Goal: Find specific page/section: Find specific page/section

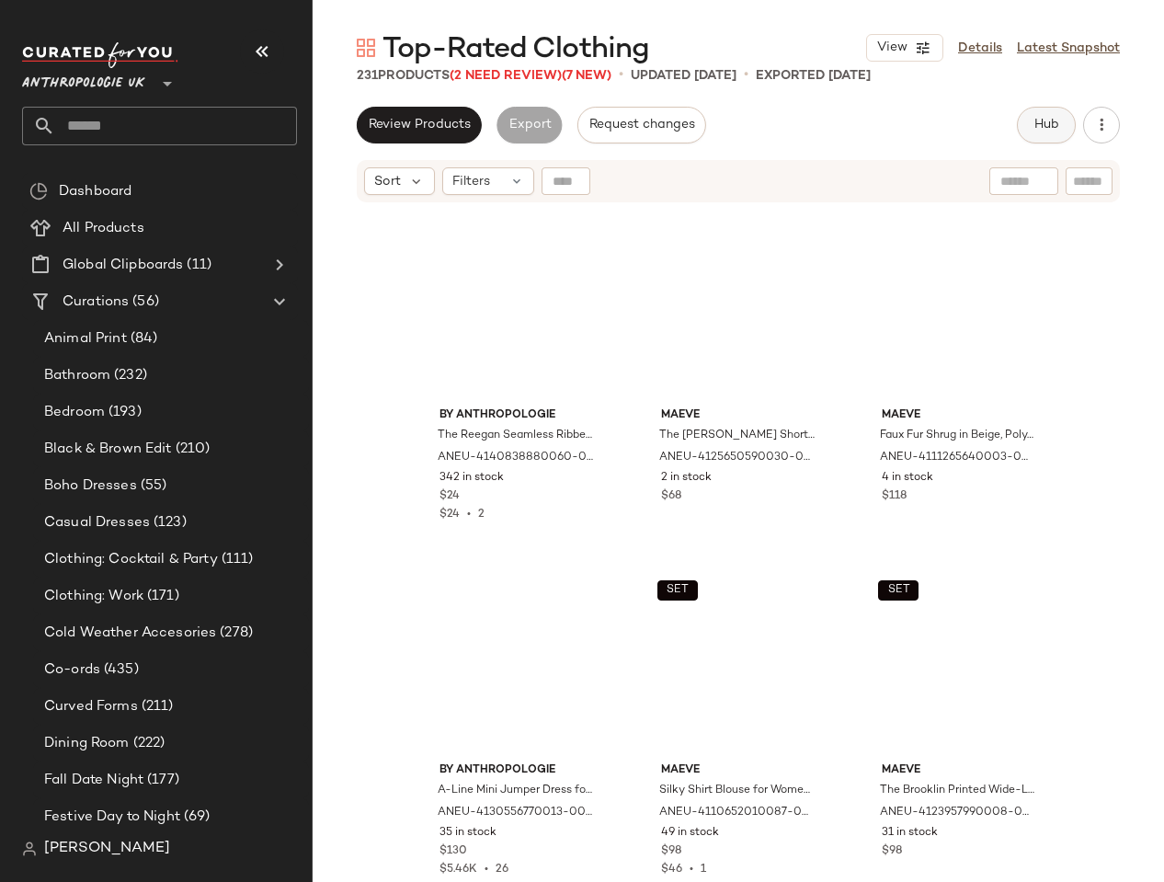
click at [1047, 116] on button "Hub" at bounding box center [1046, 125] width 59 height 37
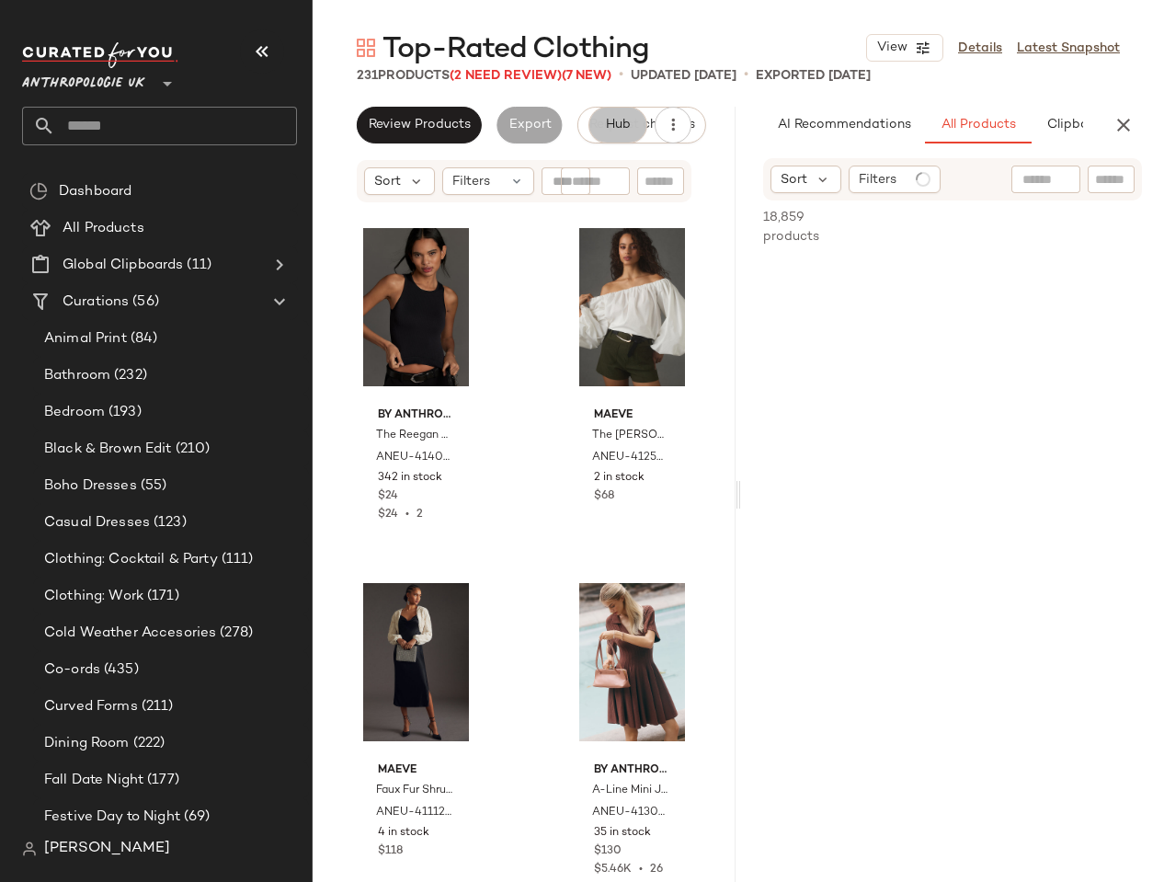
scroll to position [0, 105]
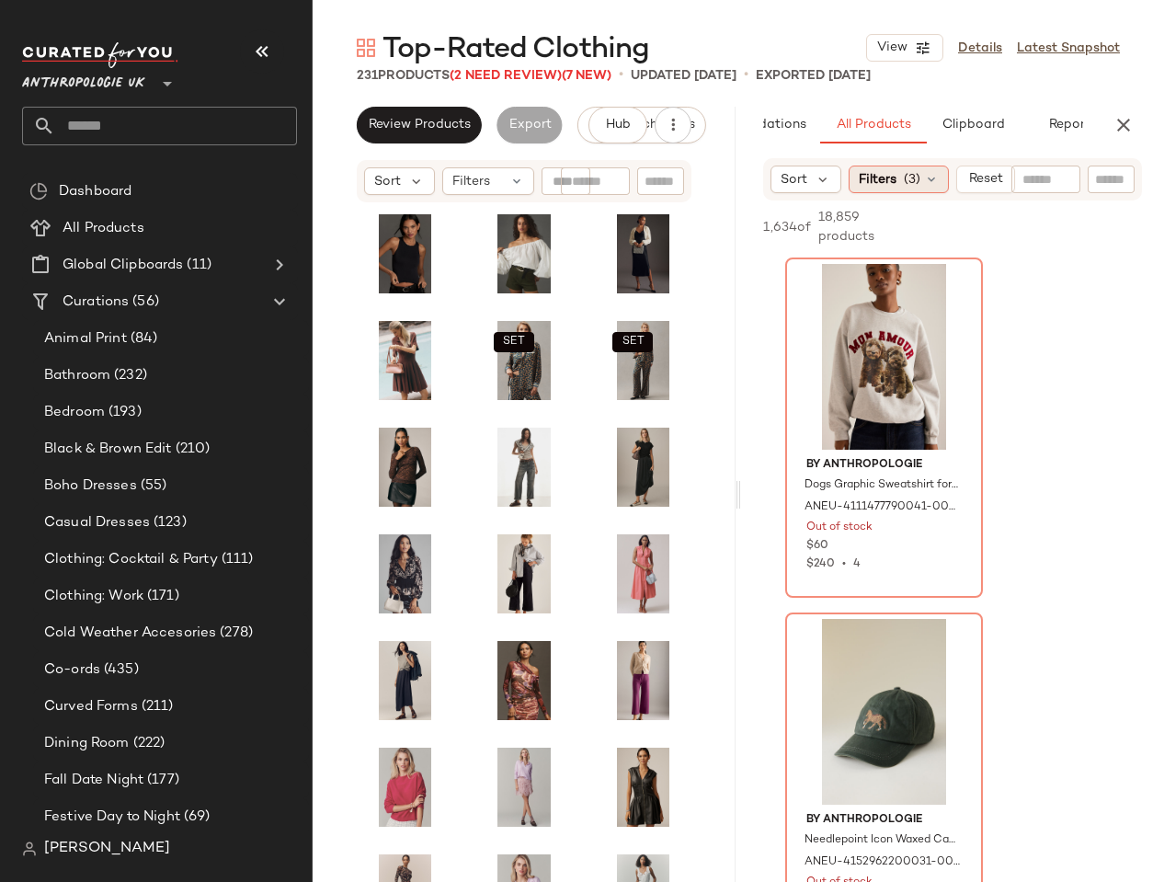
click at [874, 180] on span "Filters" at bounding box center [878, 179] width 38 height 19
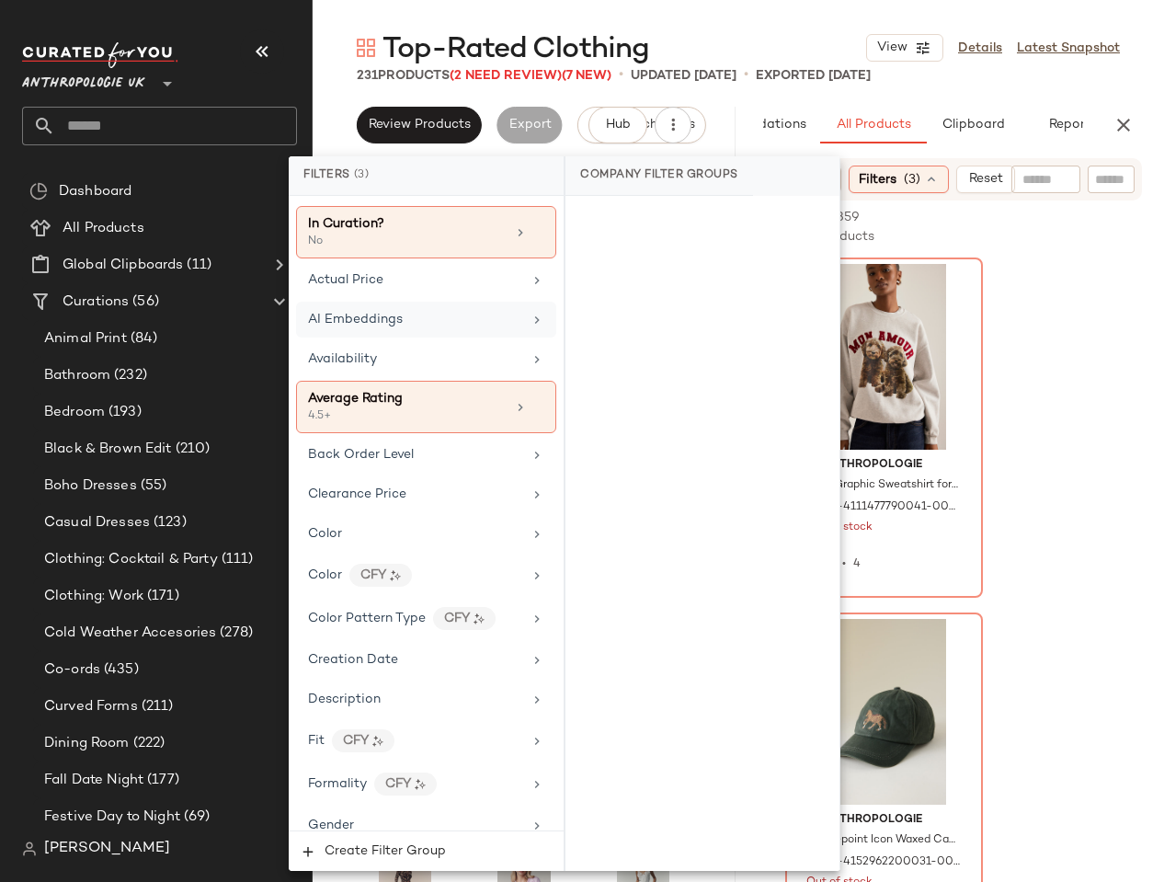
scroll to position [123, 0]
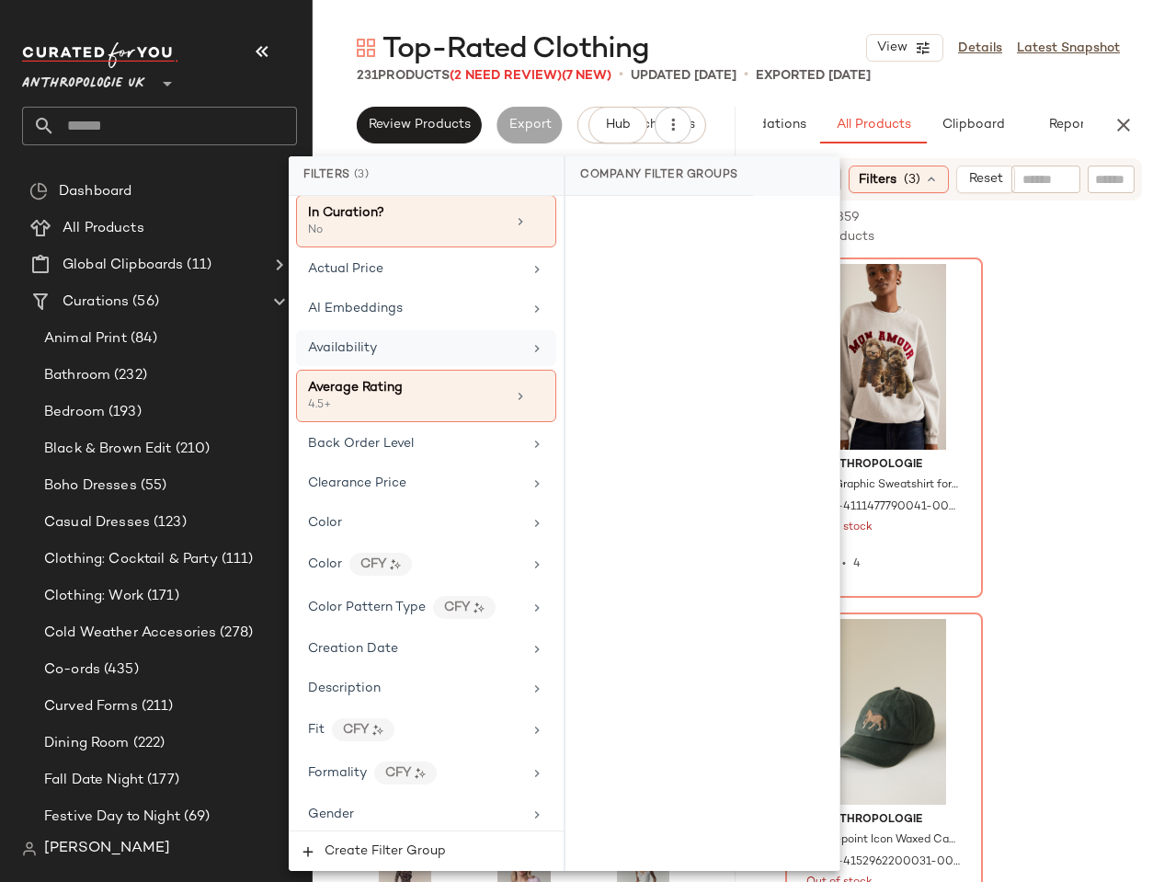
click at [382, 341] on div "Availability" at bounding box center [415, 347] width 214 height 19
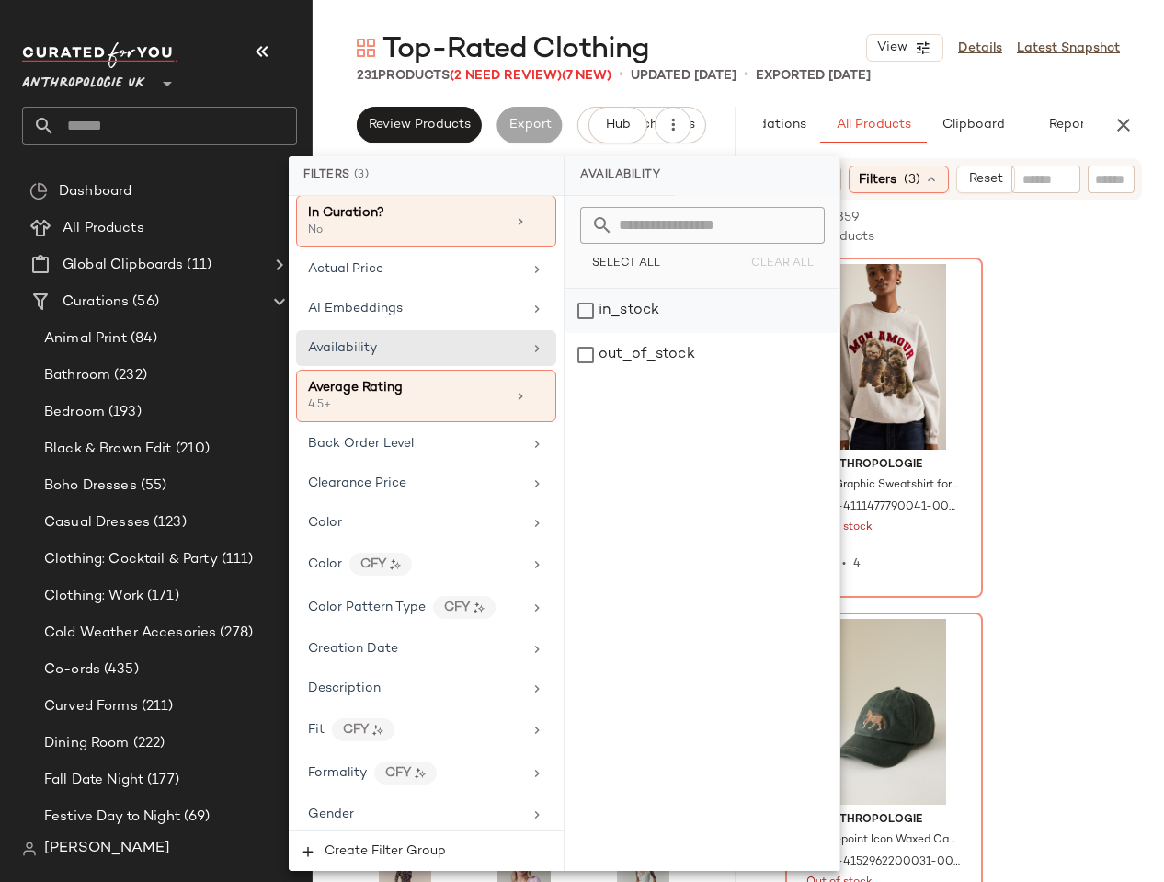
click at [668, 306] on div "in_stock" at bounding box center [702, 311] width 274 height 44
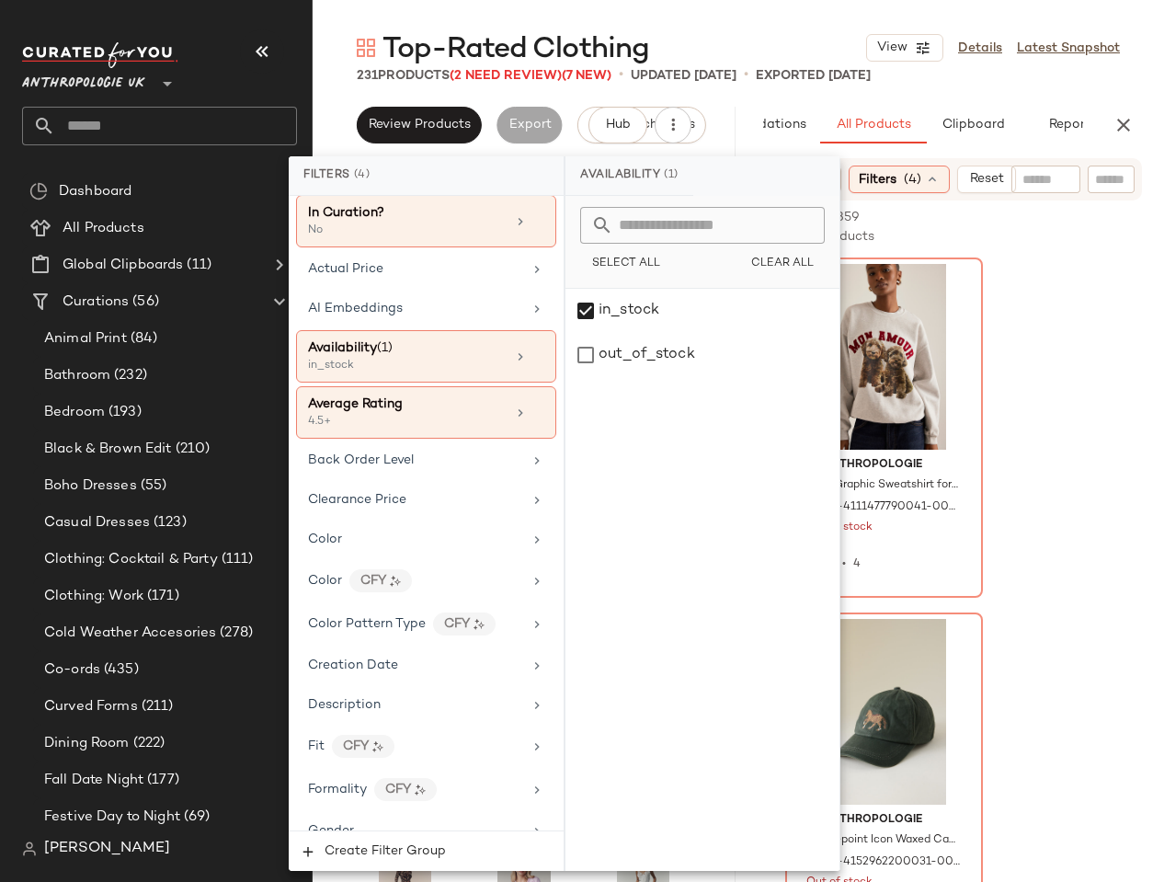
click at [1002, 95] on div "Top-Rated Clothing View Details Latest Snapshot 231 Products (2 Need Review) (7…" at bounding box center [738, 455] width 851 height 852
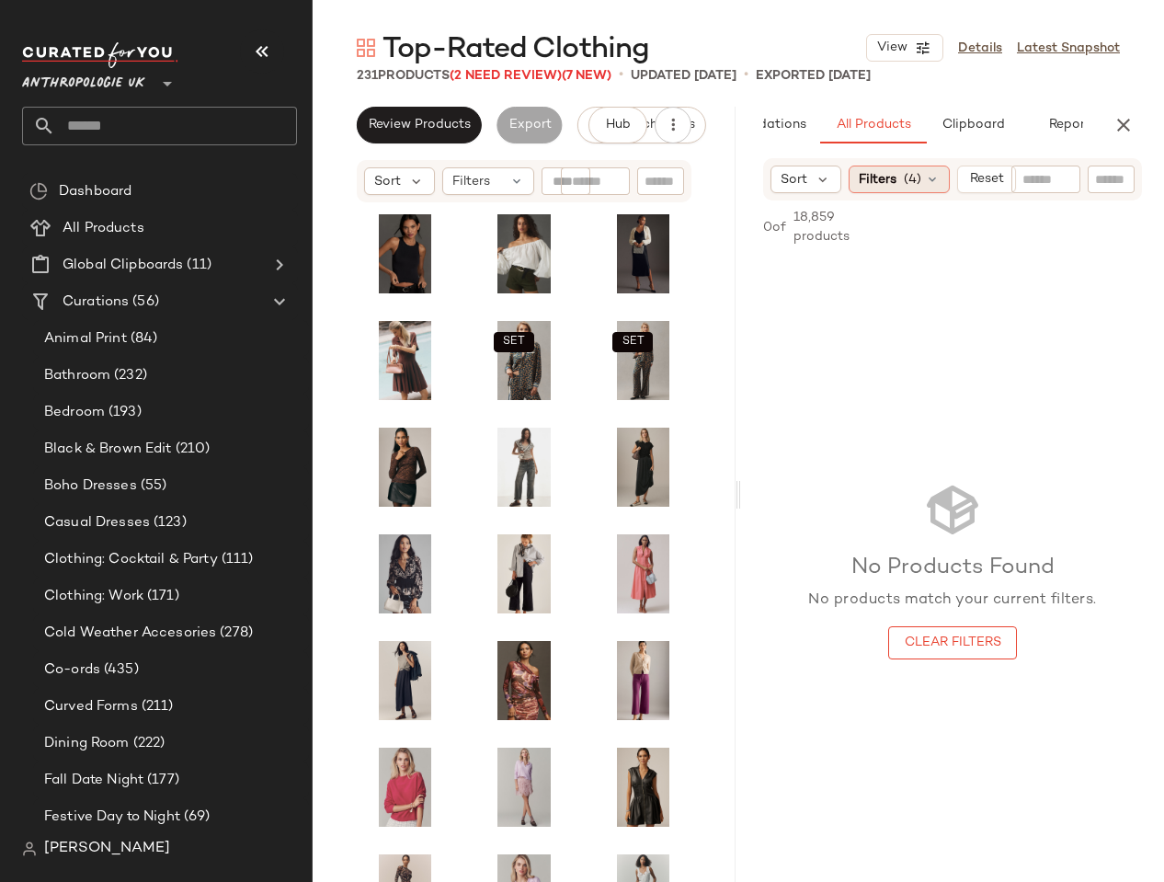
click at [904, 172] on span "(4)" at bounding box center [912, 179] width 17 height 19
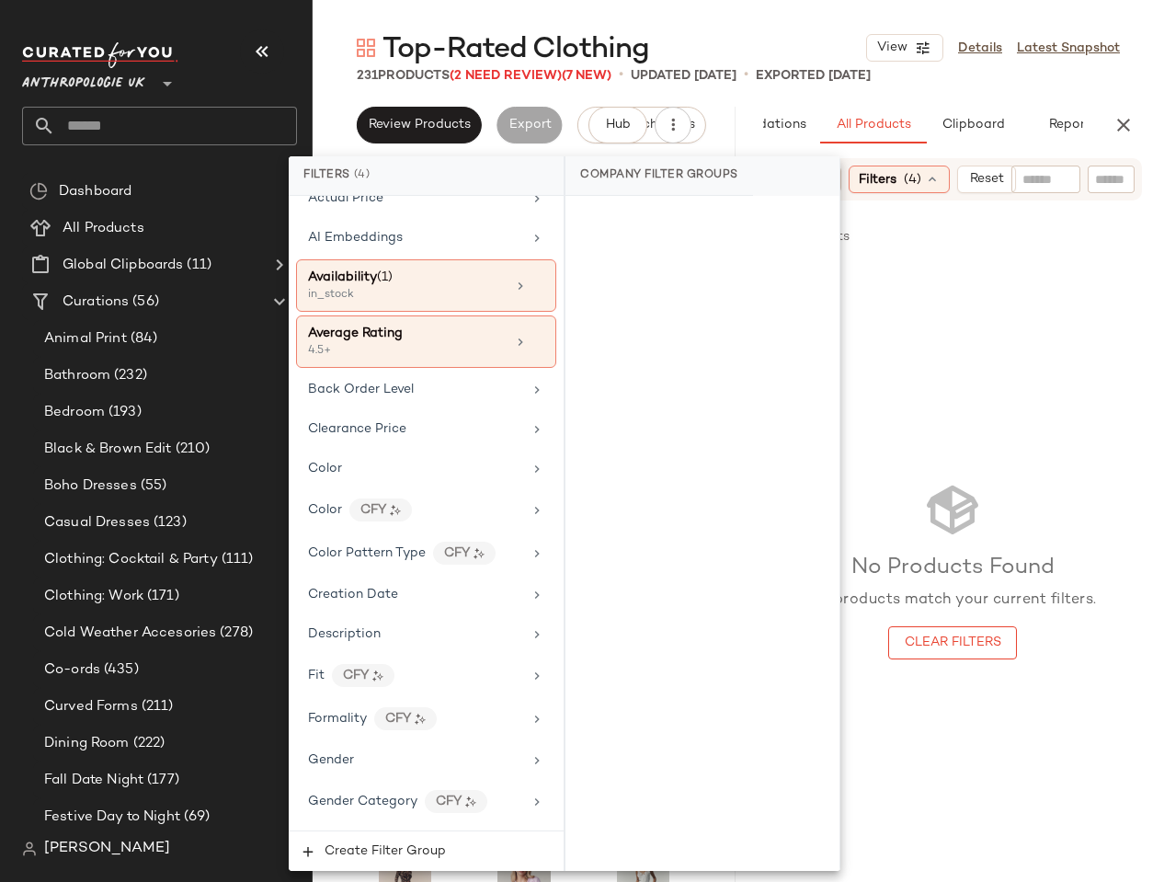
scroll to position [0, 0]
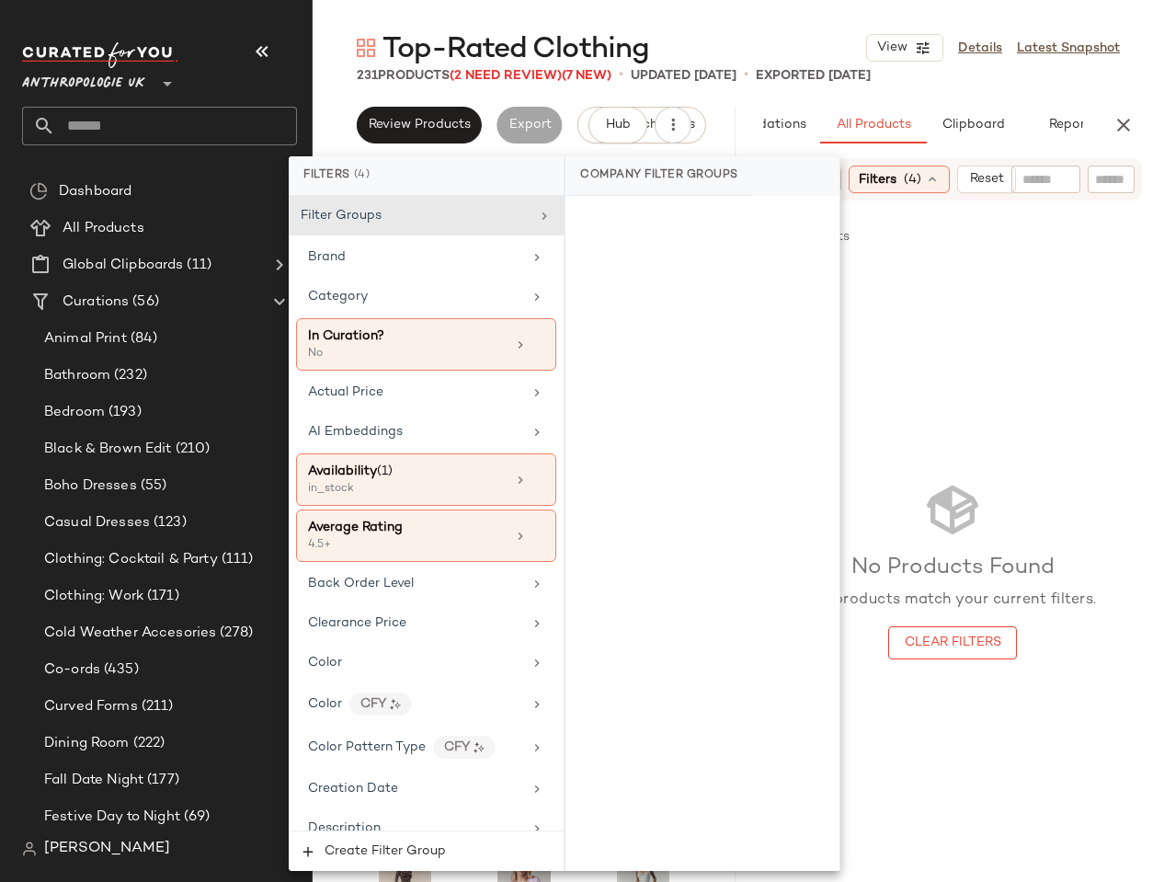
click at [1038, 322] on div "No Products Found No products match your current filters. Clear Filters" at bounding box center [952, 569] width 423 height 624
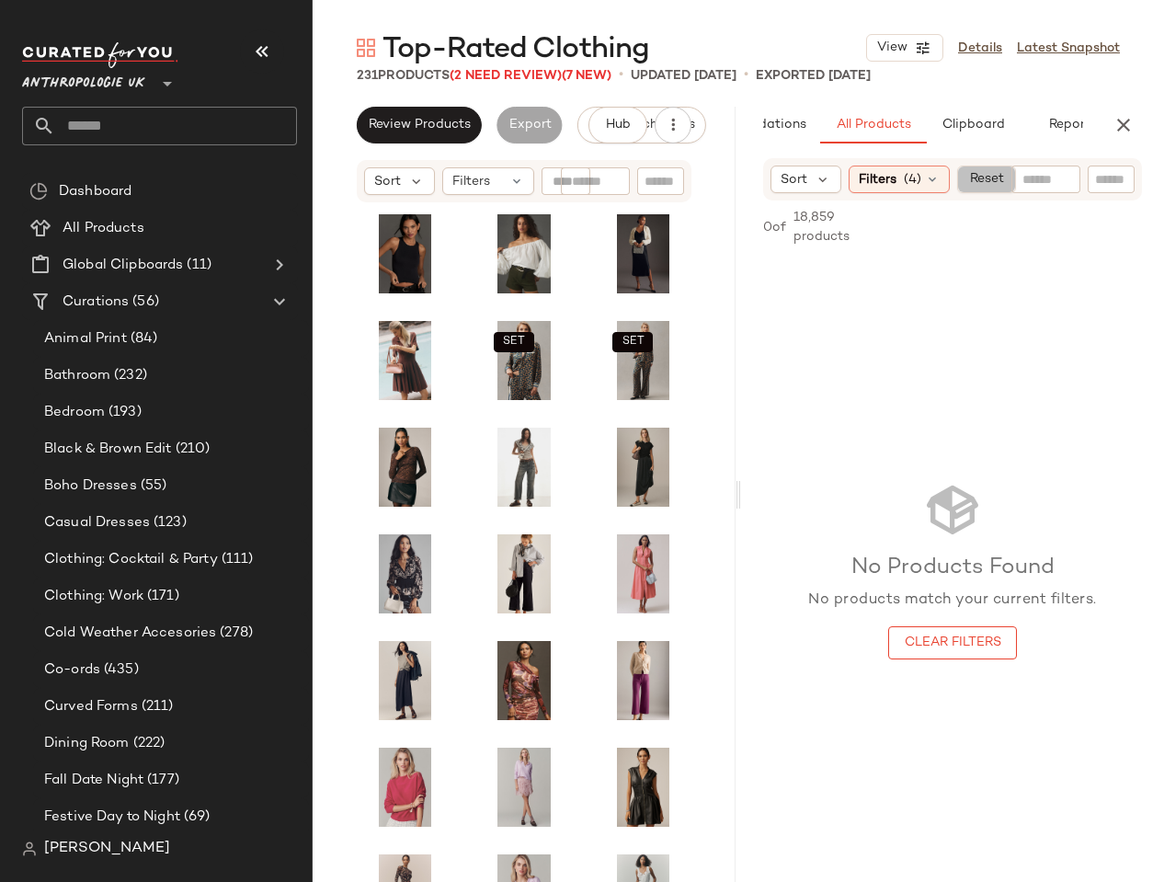
click at [978, 182] on span "Reset" at bounding box center [985, 179] width 35 height 15
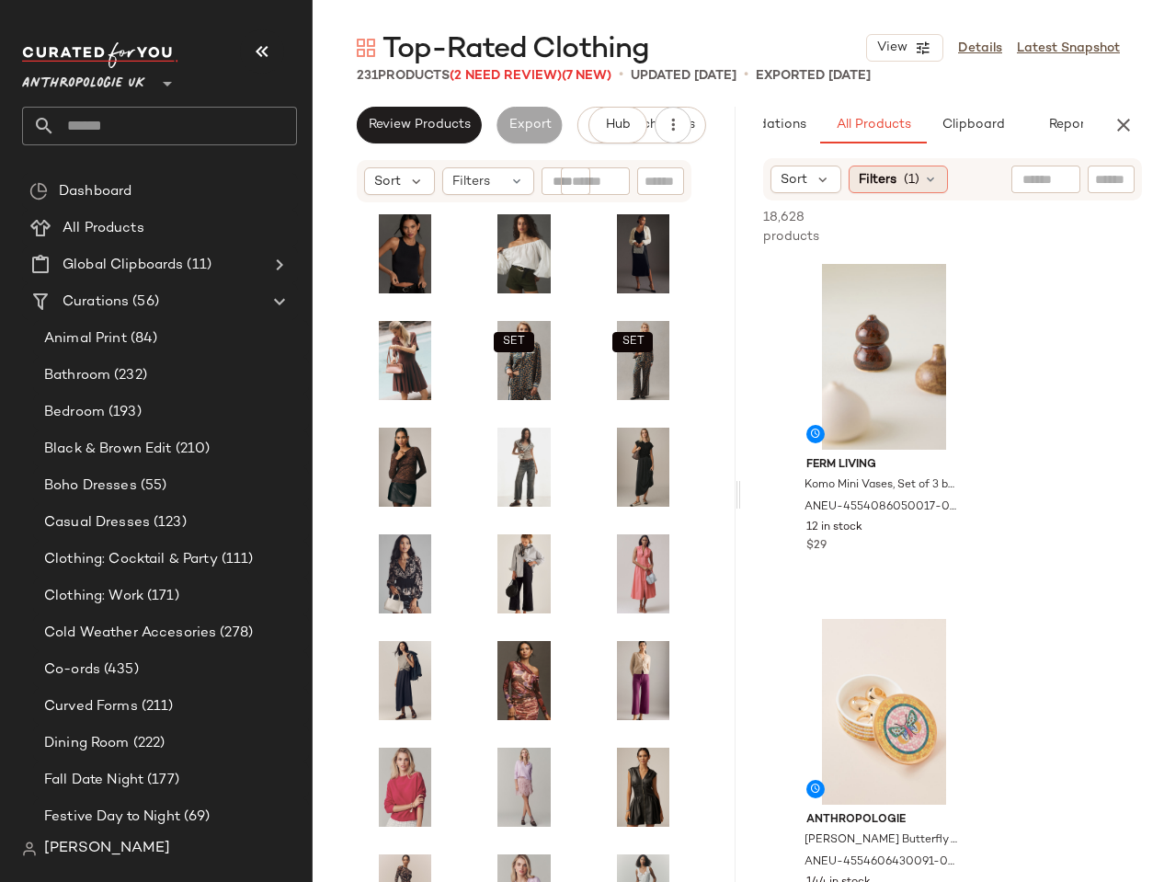
click at [904, 183] on span "(1)" at bounding box center [912, 179] width 16 height 19
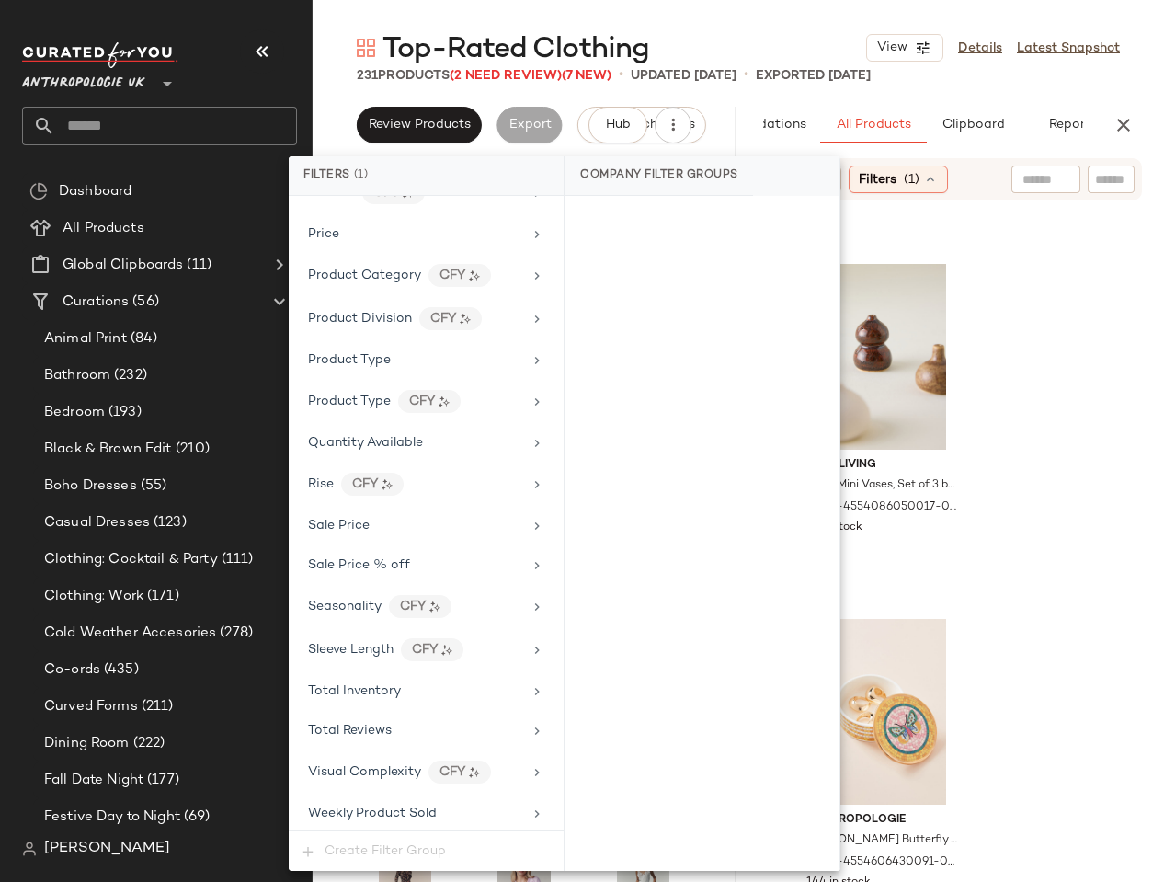
scroll to position [1262, 0]
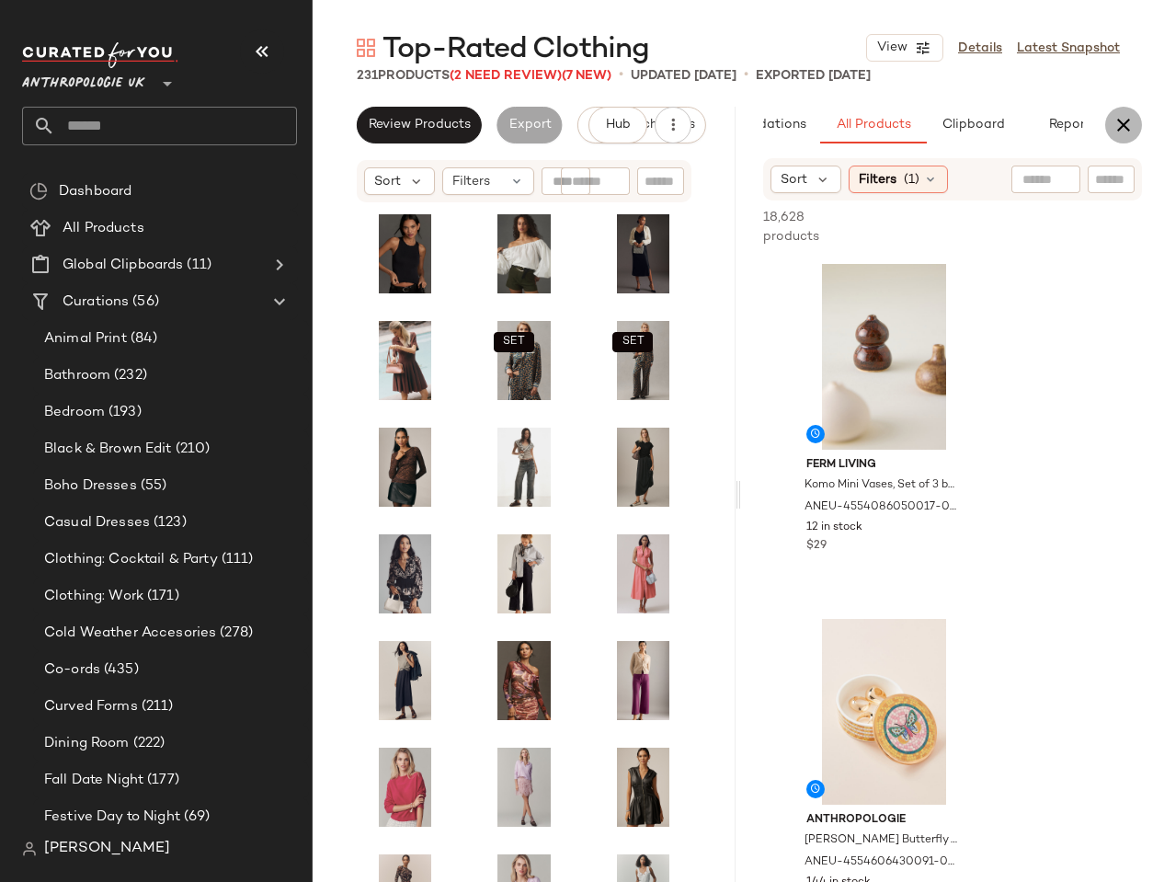
click at [1122, 125] on icon "button" at bounding box center [1123, 125] width 22 height 22
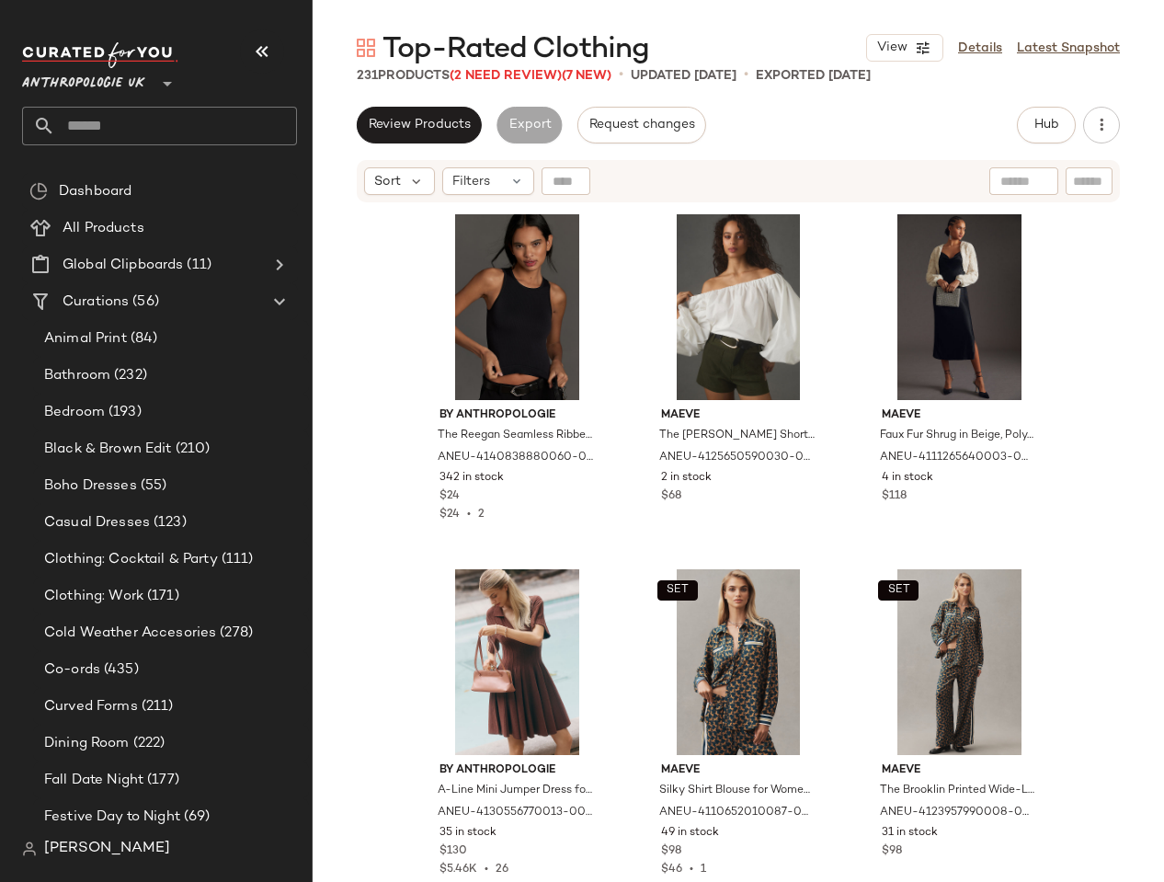
click at [803, 138] on div "Review Products Export Request changes Hub Send for Review External Review Inte…" at bounding box center [738, 125] width 763 height 37
